Goal: Transaction & Acquisition: Purchase product/service

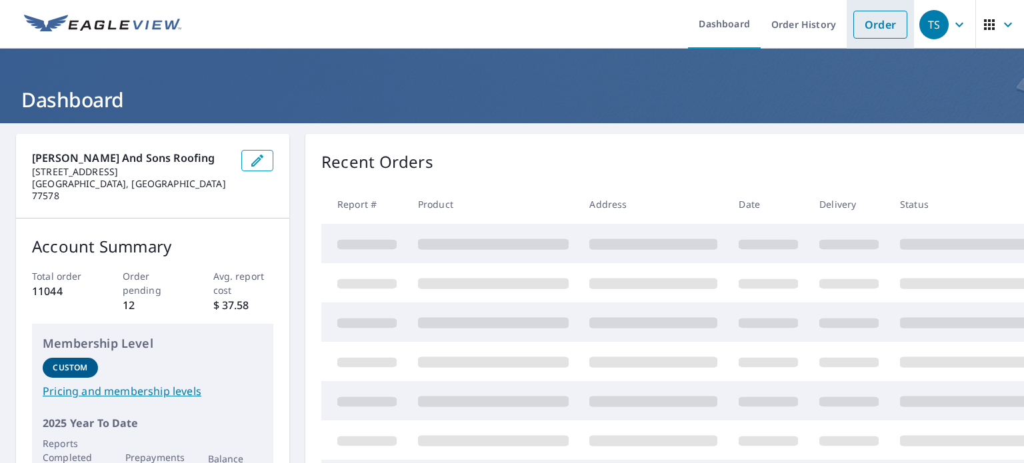
click at [865, 30] on link "Order" at bounding box center [880, 25] width 54 height 28
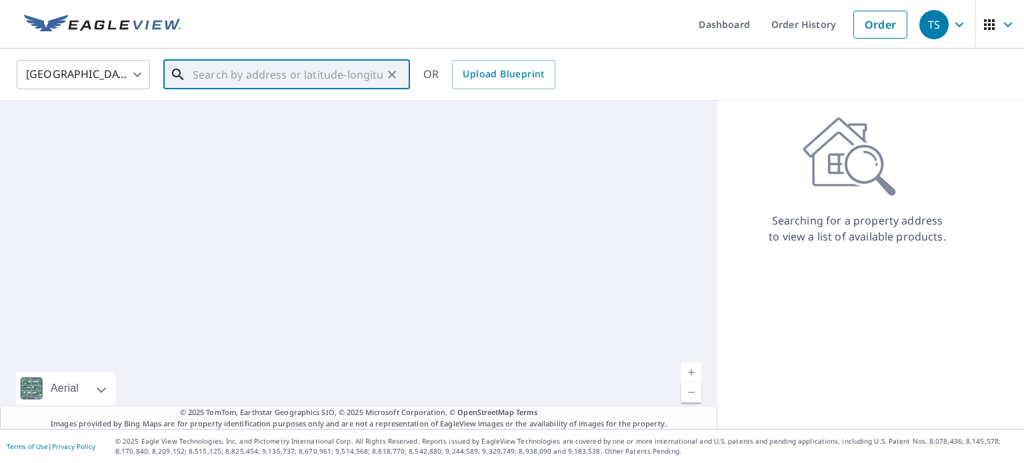
click at [251, 74] on input "text" at bounding box center [288, 74] width 190 height 37
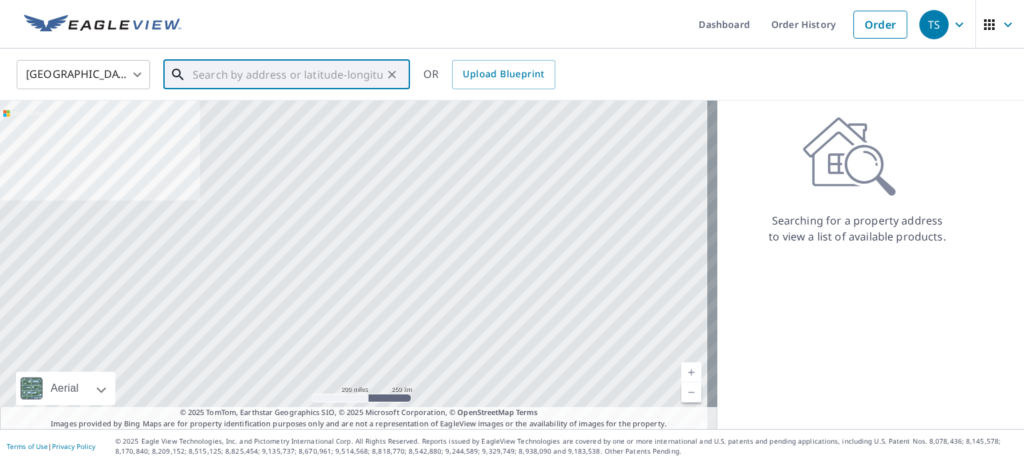
paste input "1036 Hathaway St"
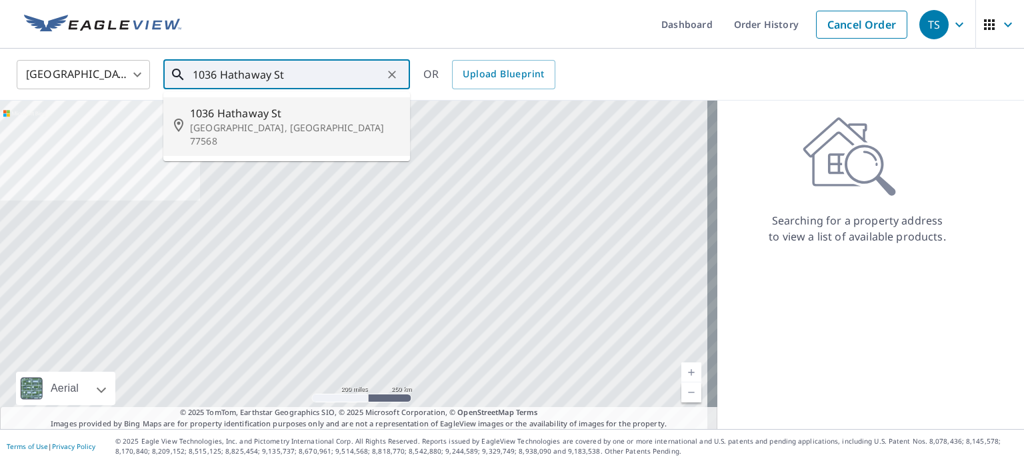
click at [304, 113] on span "1036 Hathaway St" at bounding box center [294, 113] width 209 height 16
type input "[STREET_ADDRESS]"
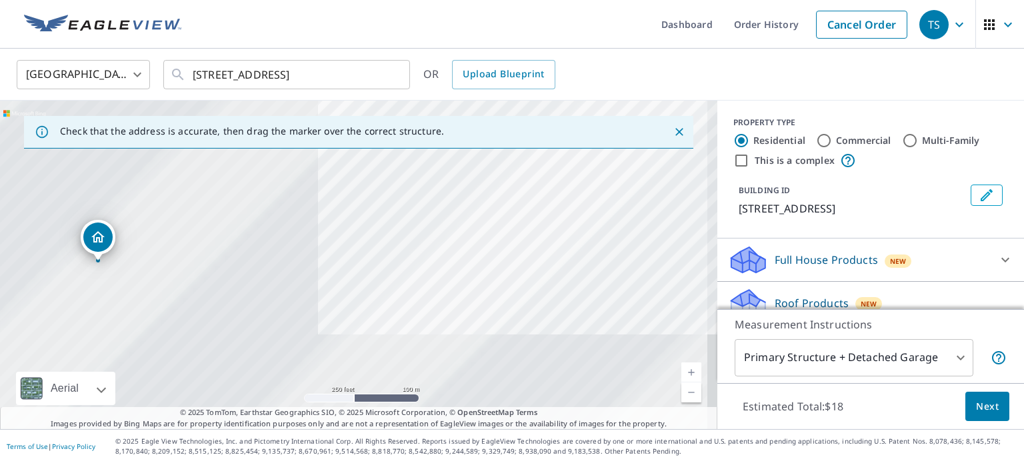
drag, startPoint x: 191, startPoint y: 273, endPoint x: 625, endPoint y: 134, distance: 455.2
click at [625, 134] on div "Check that the address is accurate, then drag the marker over the correct struc…" at bounding box center [358, 265] width 717 height 329
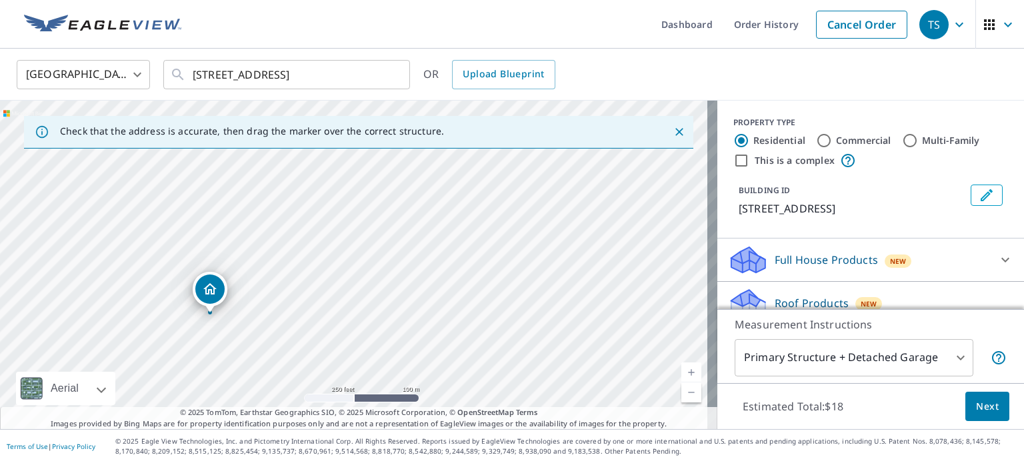
click at [741, 160] on div "This is a complex" at bounding box center [870, 161] width 275 height 16
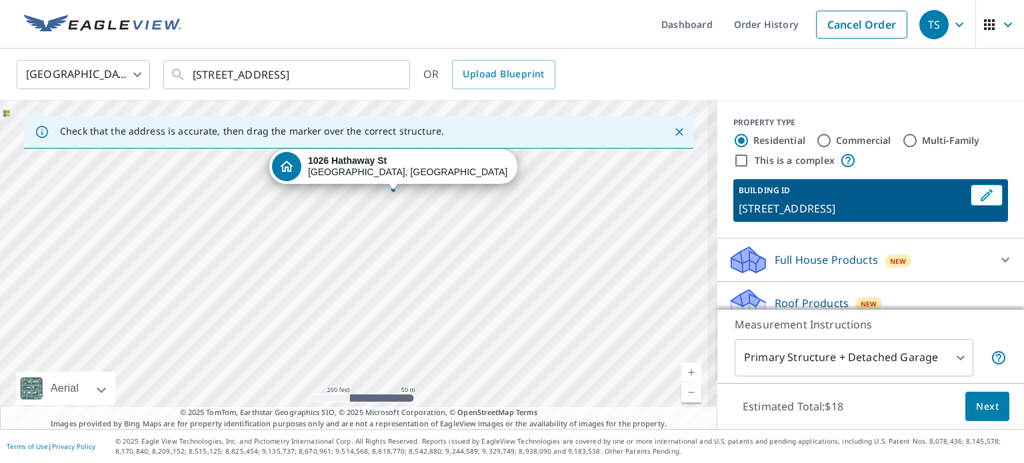
drag, startPoint x: 411, startPoint y: 294, endPoint x: 477, endPoint y: 230, distance: 92.4
click at [477, 230] on div "[STREET_ADDRESS]" at bounding box center [358, 265] width 717 height 329
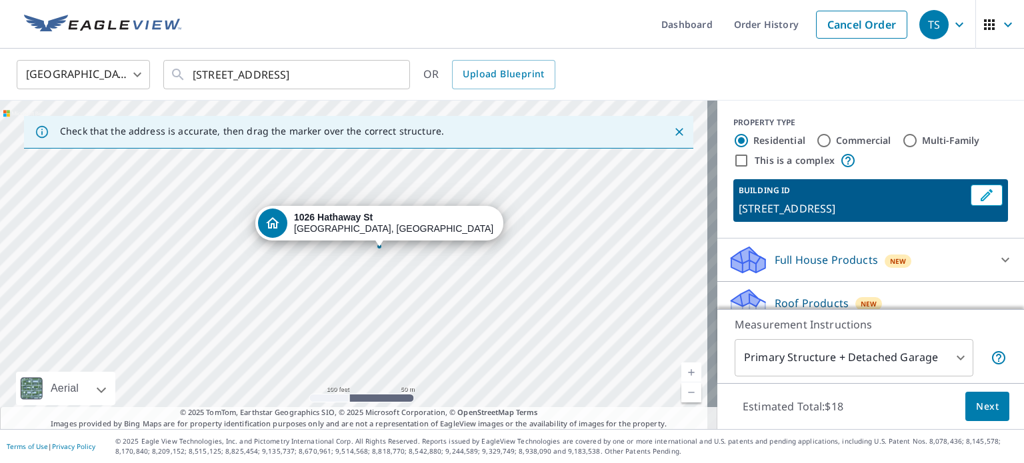
drag, startPoint x: 393, startPoint y: 189, endPoint x: 379, endPoint y: 243, distance: 56.4
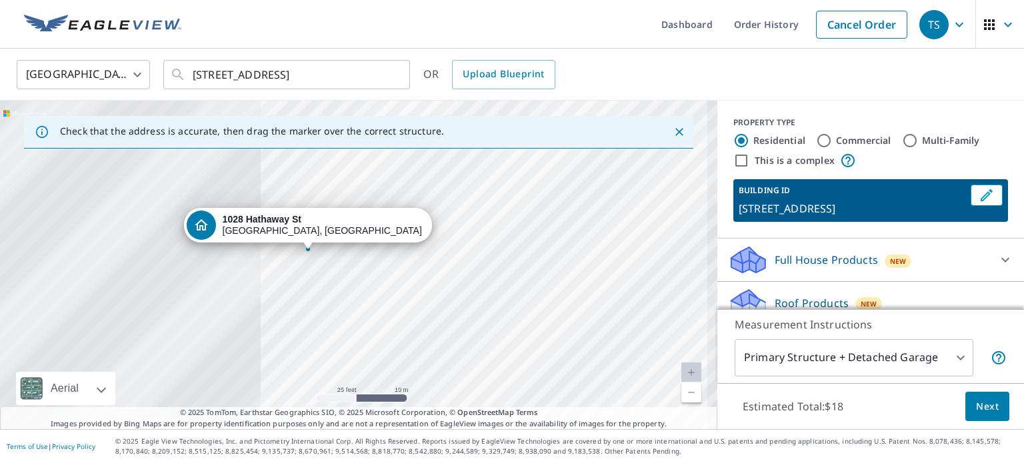
drag, startPoint x: 279, startPoint y: 243, endPoint x: 605, endPoint y: 185, distance: 331.3
click at [605, 185] on div "[STREET_ADDRESS]" at bounding box center [358, 265] width 717 height 329
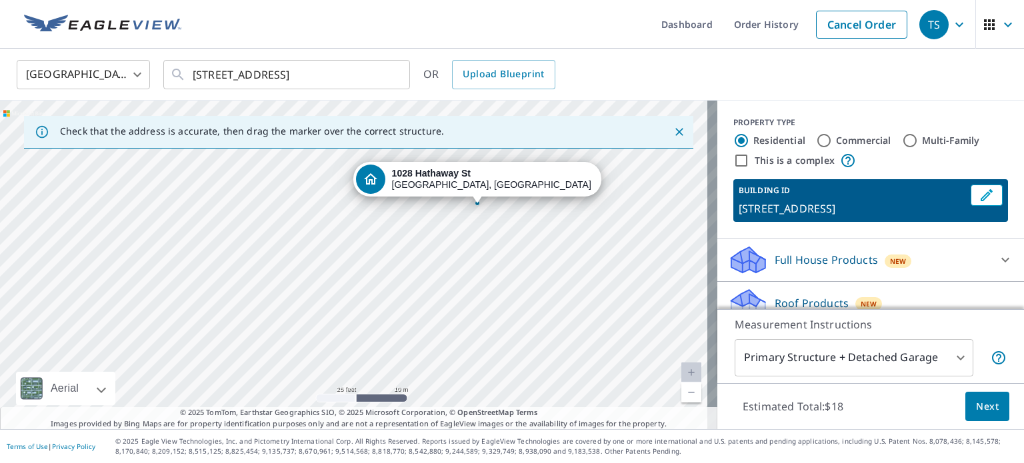
drag, startPoint x: 423, startPoint y: 211, endPoint x: 579, endPoint y: 293, distance: 175.9
click at [579, 293] on div "[STREET_ADDRESS]" at bounding box center [358, 265] width 717 height 329
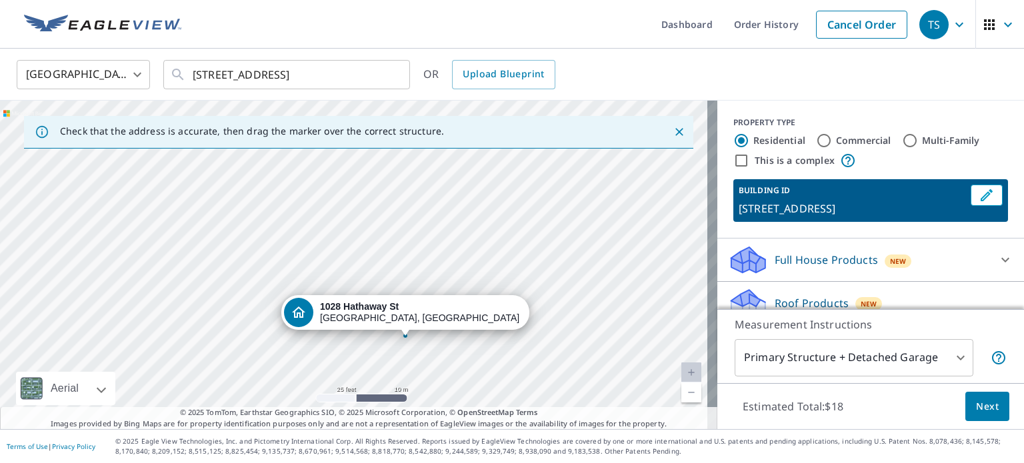
drag, startPoint x: 479, startPoint y: 199, endPoint x: 407, endPoint y: 331, distance: 150.1
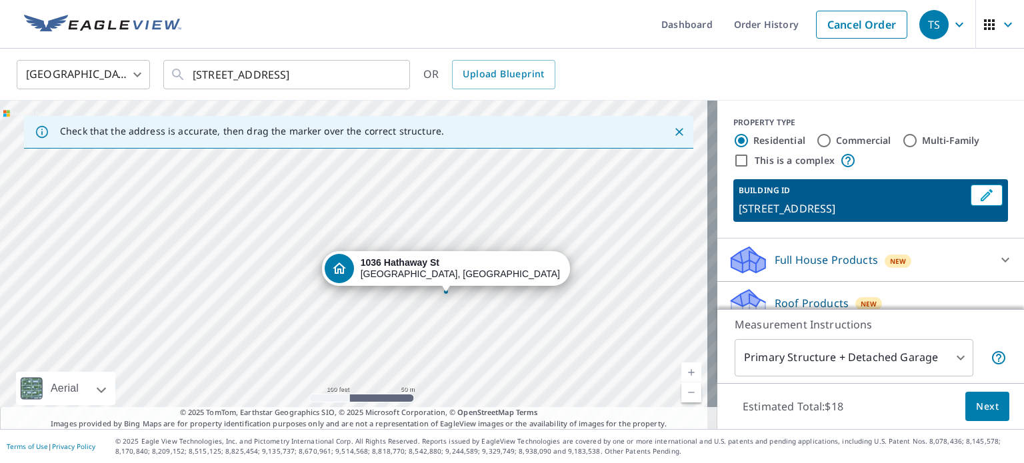
drag, startPoint x: 543, startPoint y: 267, endPoint x: 496, endPoint y: 298, distance: 56.4
click at [496, 298] on div "[STREET_ADDRESS]" at bounding box center [358, 265] width 717 height 329
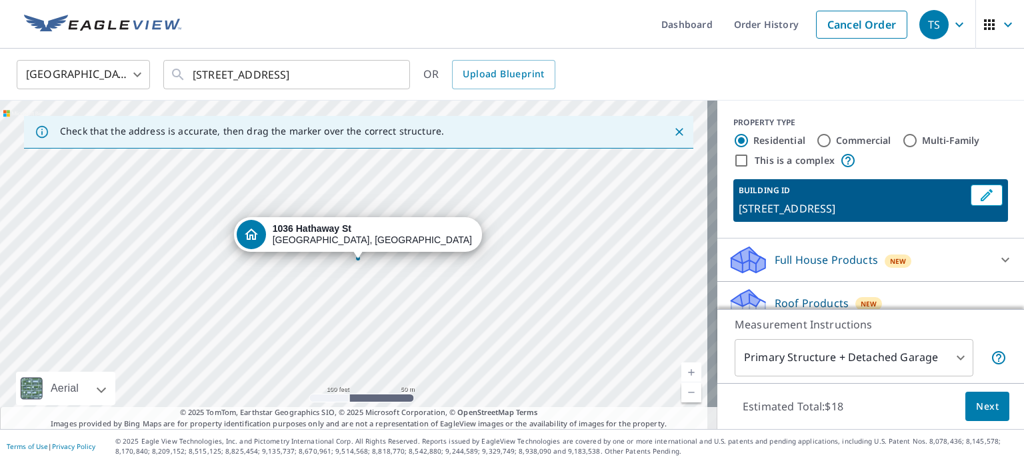
drag, startPoint x: 495, startPoint y: 244, endPoint x: 499, endPoint y: 289, distance: 44.9
click at [499, 289] on div "[STREET_ADDRESS]" at bounding box center [358, 265] width 717 height 329
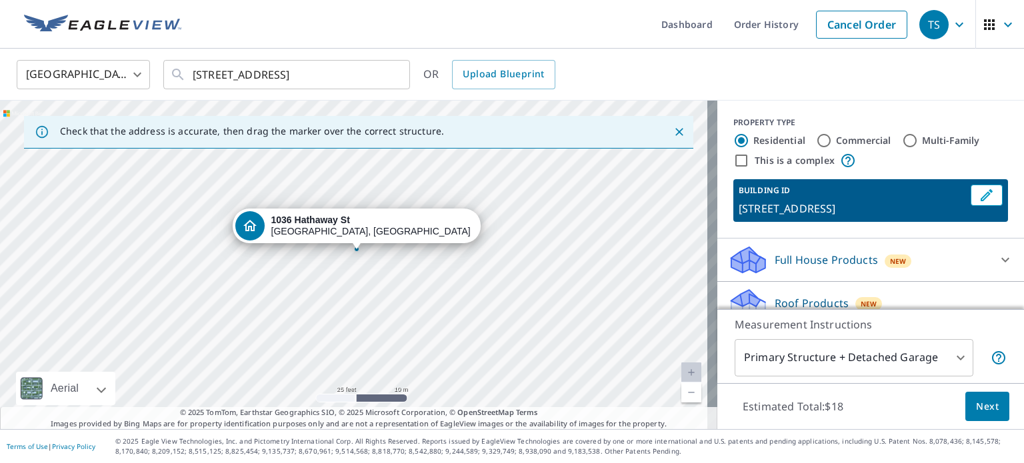
drag, startPoint x: 411, startPoint y: 225, endPoint x: 502, endPoint y: 335, distance: 142.5
click at [502, 335] on div "[STREET_ADDRESS]" at bounding box center [358, 265] width 717 height 329
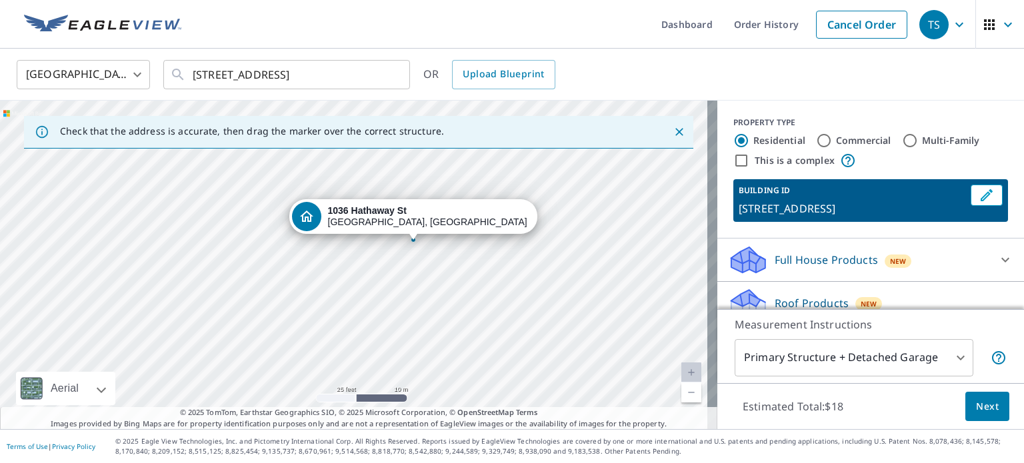
drag, startPoint x: 567, startPoint y: 221, endPoint x: 625, endPoint y: 211, distance: 58.1
click at [625, 211] on div "[STREET_ADDRESS]" at bounding box center [358, 265] width 717 height 329
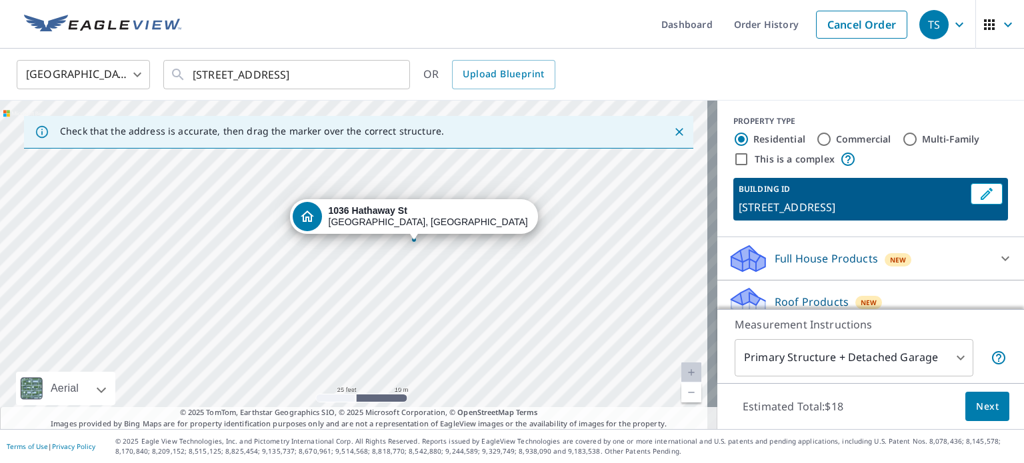
scroll to position [121, 0]
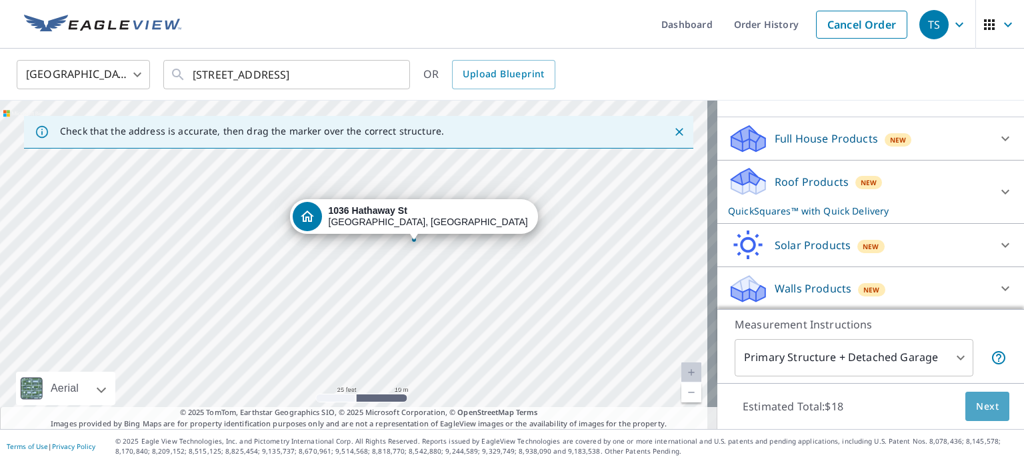
click at [969, 415] on button "Next" at bounding box center [987, 407] width 44 height 30
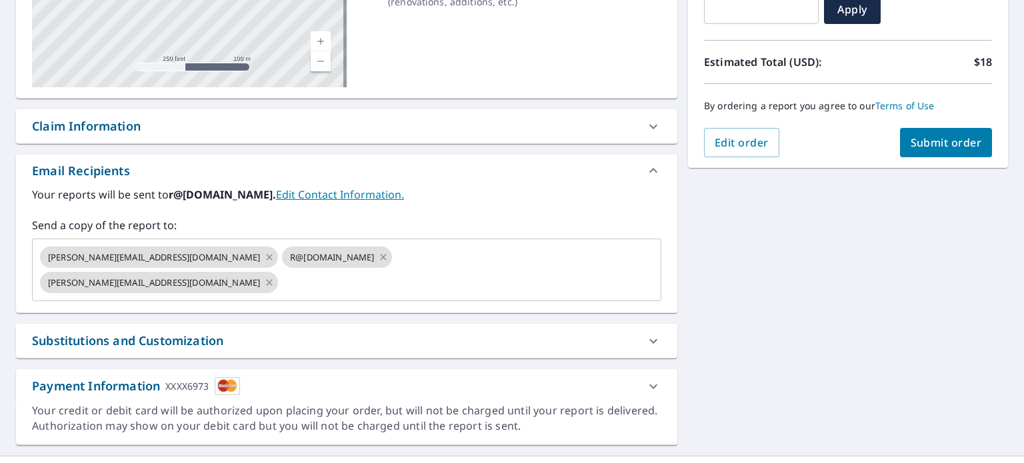
scroll to position [257, 0]
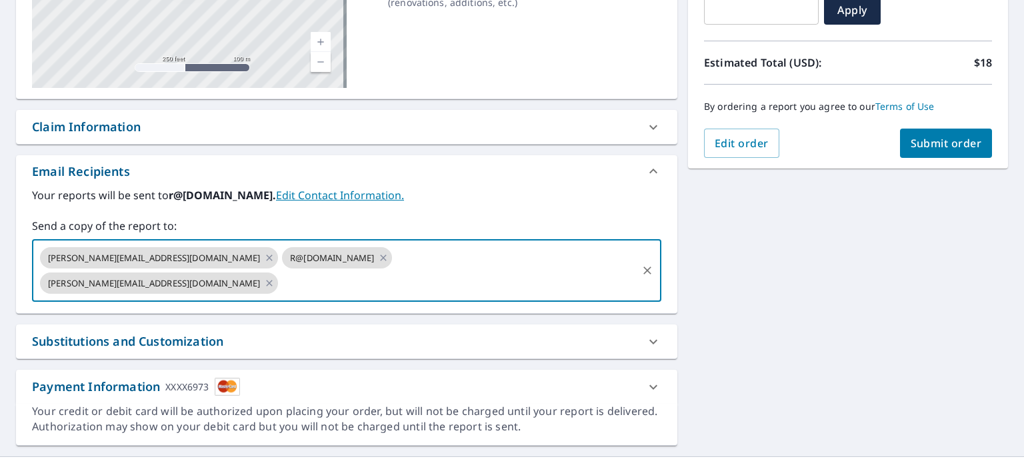
click at [611, 271] on input "text" at bounding box center [457, 283] width 355 height 25
type input "[PERSON_NAME][EMAIL_ADDRESS][DOMAIN_NAME]"
checkbox input "true"
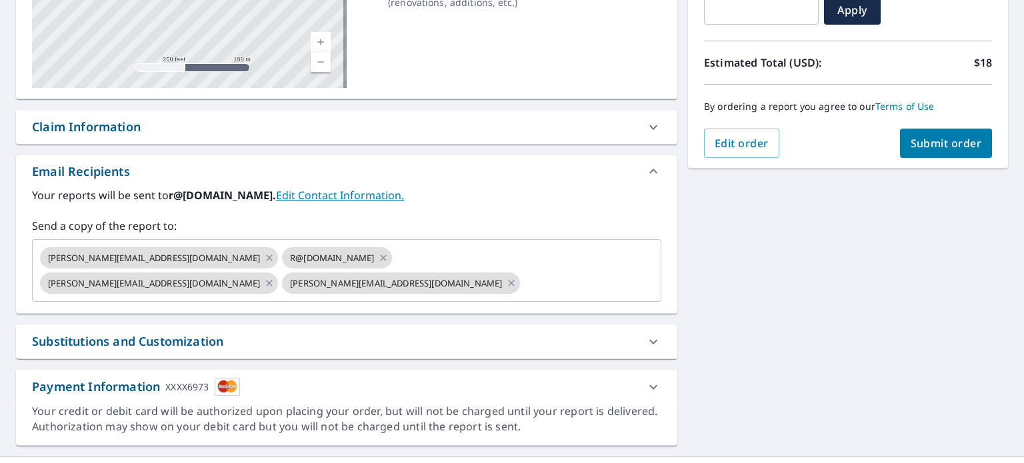
click at [857, 315] on div "[STREET_ADDRESS] Aerial Road A standard road map Aerial A detailed look from ab…" at bounding box center [512, 162] width 1024 height 590
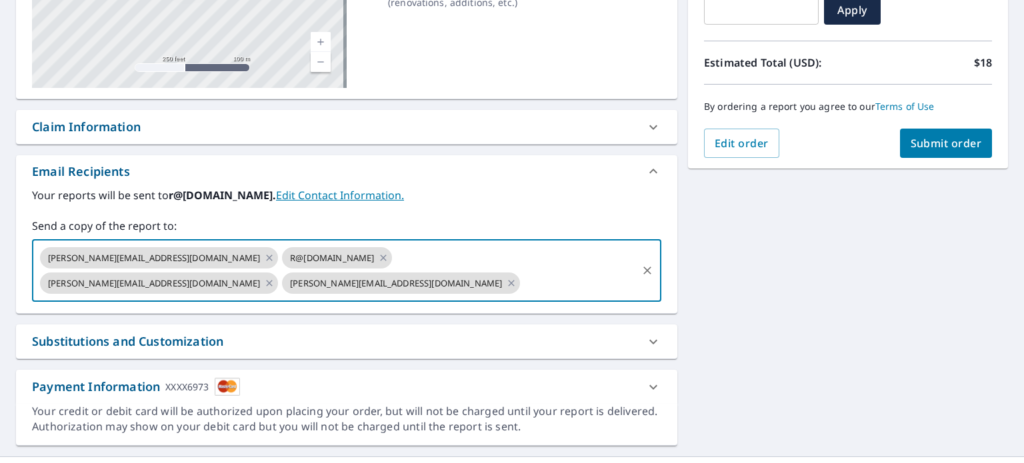
click at [522, 289] on input "text" at bounding box center [578, 283] width 113 height 25
type input "[EMAIL_ADDRESS][DOMAIN_NAME]"
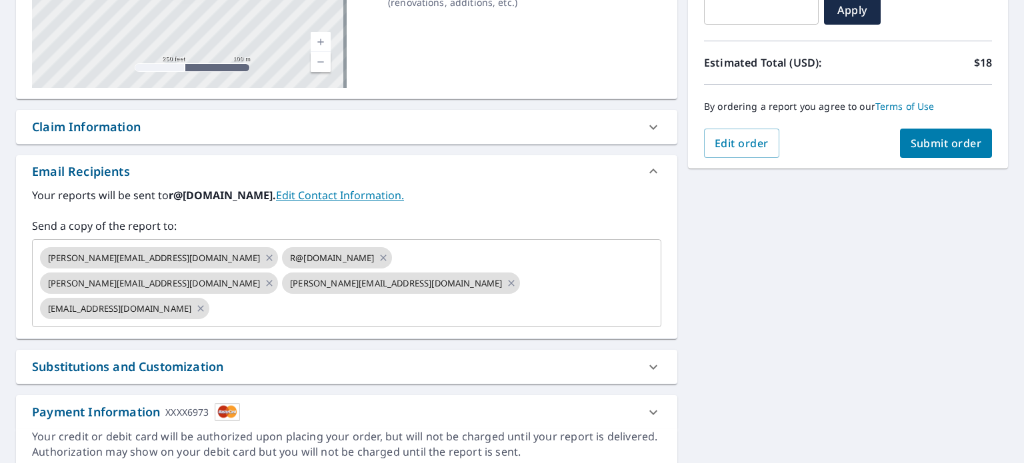
click at [791, 365] on div "[STREET_ADDRESS] Aerial Road A standard road map Aerial A detailed look from ab…" at bounding box center [512, 174] width 1024 height 615
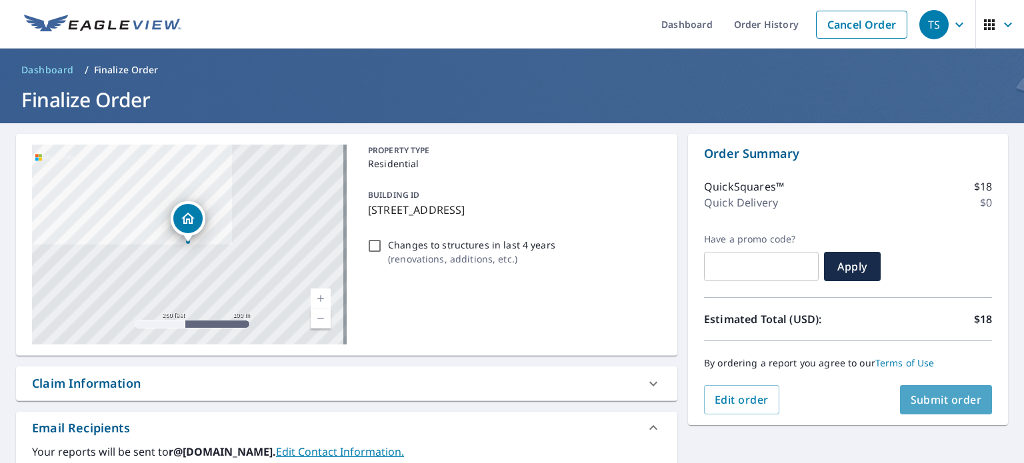
click at [955, 399] on span "Submit order" at bounding box center [946, 400] width 71 height 15
checkbox input "true"
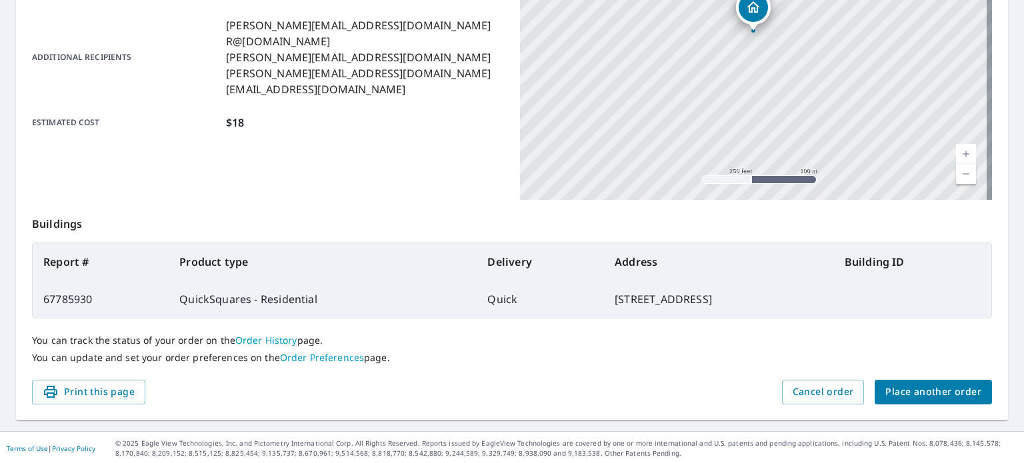
scroll to position [318, 0]
drag, startPoint x: 105, startPoint y: 299, endPoint x: 39, endPoint y: 292, distance: 67.0
click at [39, 292] on td "67785930" at bounding box center [101, 300] width 136 height 37
copy td "67785930"
